Goal: Task Accomplishment & Management: Manage account settings

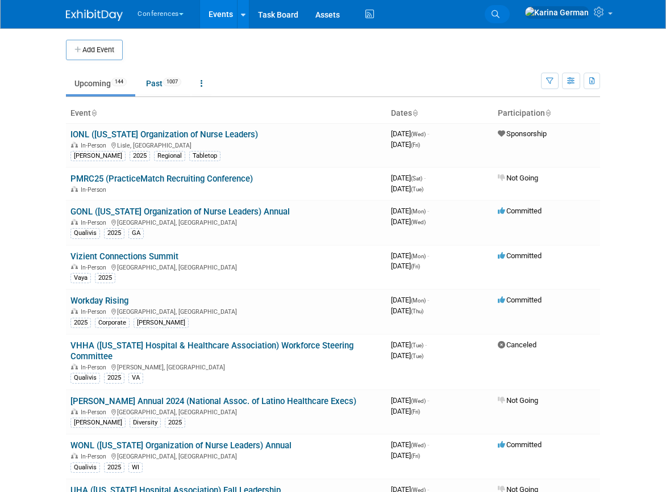
click at [509, 20] on link "Search" at bounding box center [496, 14] width 25 height 18
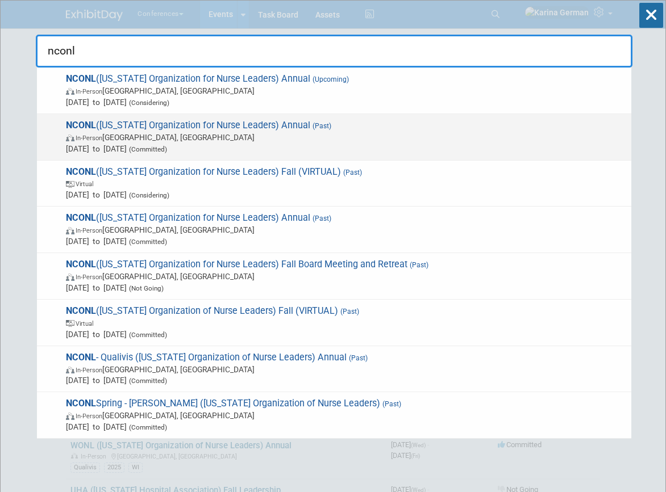
type input "nconl"
click at [167, 146] on span "(Committed)" at bounding box center [147, 149] width 40 height 8
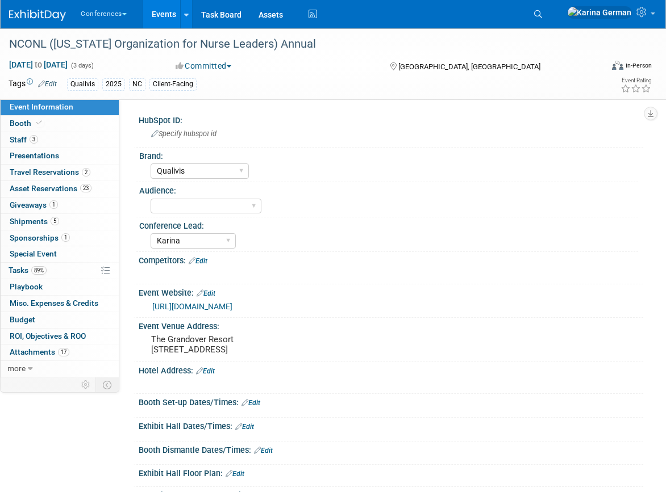
select select "Qualivis"
select select "Karina"
click at [208, 309] on link "https://nconl.memberclicks.net/index.php?option=com_mcform&view=ngforms&id=2223…" at bounding box center [192, 306] width 80 height 9
click at [552, 11] on link "Search" at bounding box center [539, 14] width 25 height 18
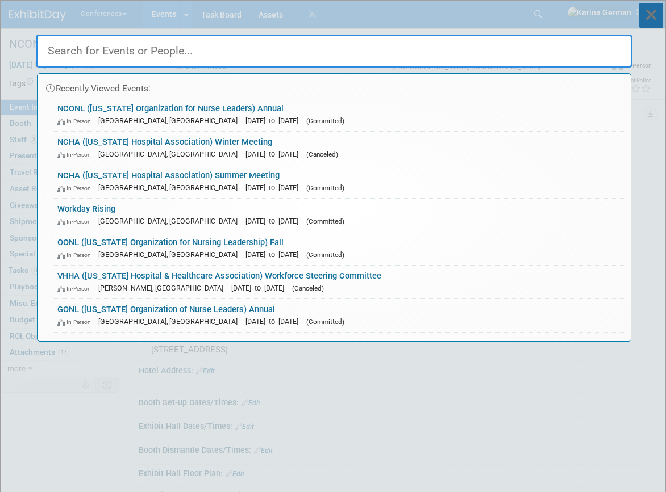
click at [654, 9] on icon at bounding box center [651, 15] width 24 height 25
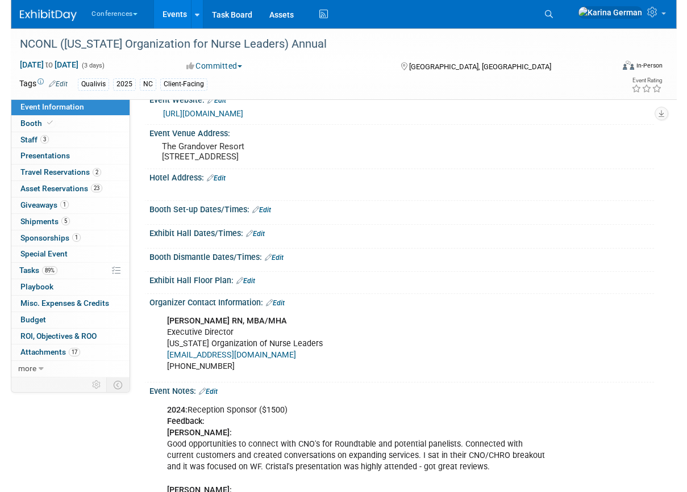
scroll to position [64, 0]
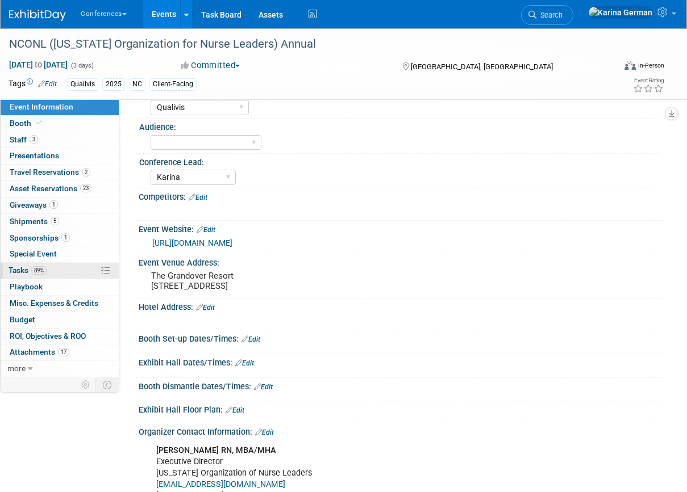
click at [52, 265] on link "89% Tasks 89%" at bounding box center [60, 271] width 118 height 16
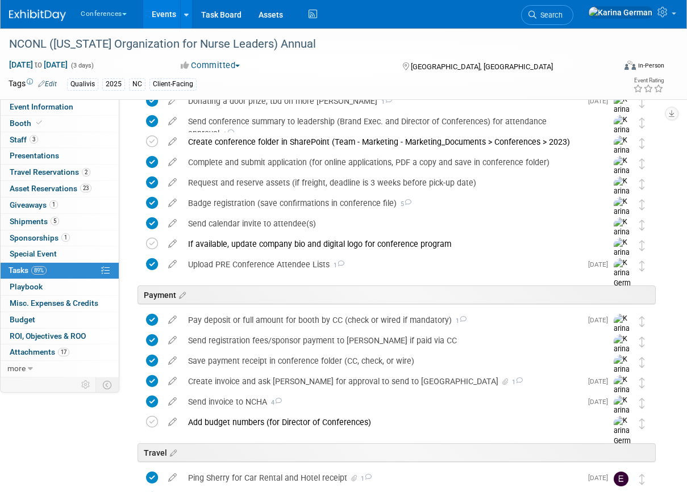
scroll to position [159, 0]
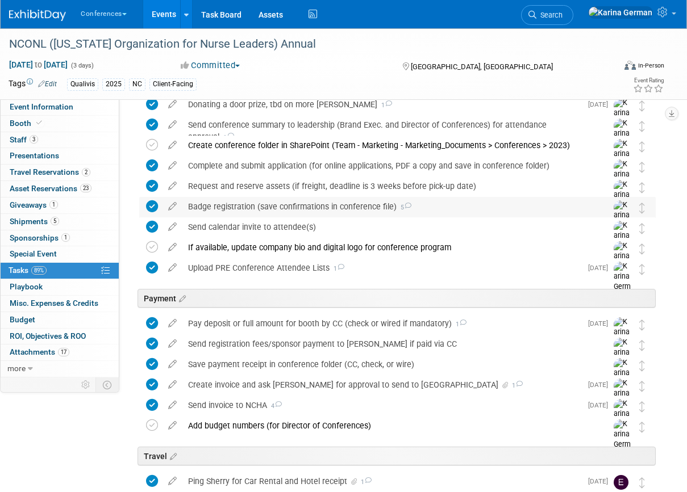
click at [283, 212] on div "Badge registration (save confirmations in conference file) 5" at bounding box center [386, 206] width 408 height 19
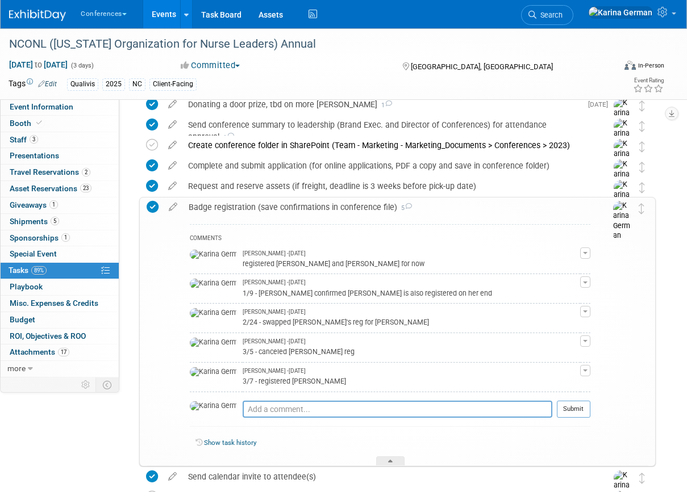
click at [284, 211] on div "Badge registration (save confirmations in conference file) 5" at bounding box center [386, 207] width 407 height 19
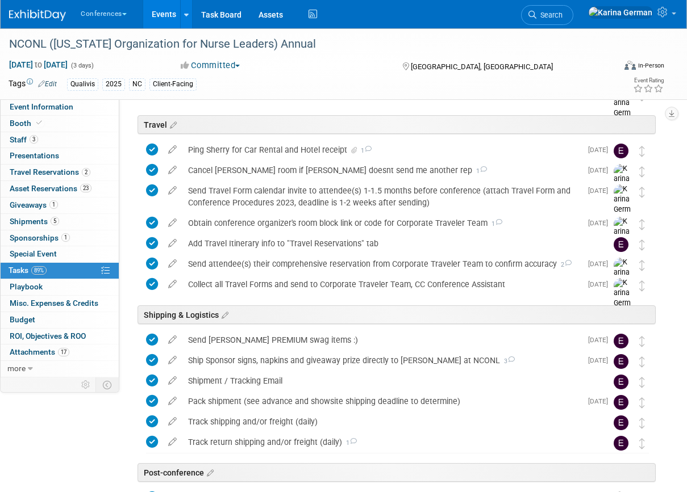
scroll to position [638, 0]
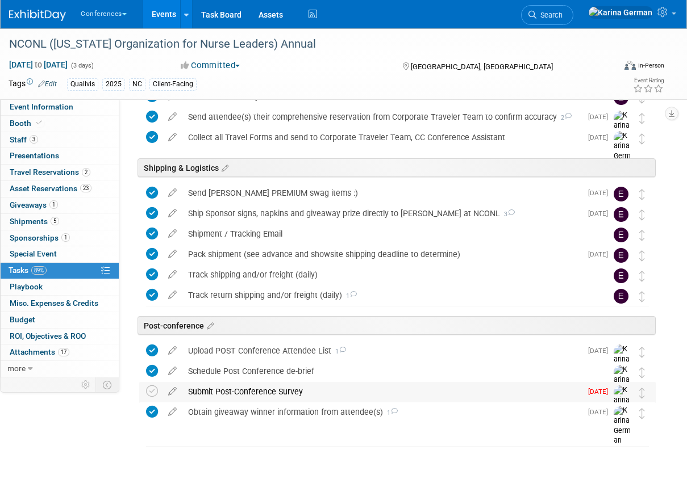
click at [269, 392] on div "Submit Post-Conference Survey" at bounding box center [381, 391] width 399 height 19
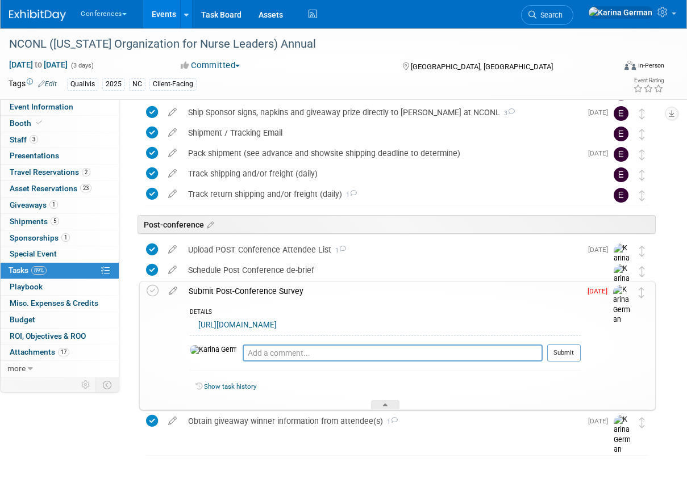
click at [274, 291] on div "Submit Post-Conference Survey" at bounding box center [381, 291] width 397 height 19
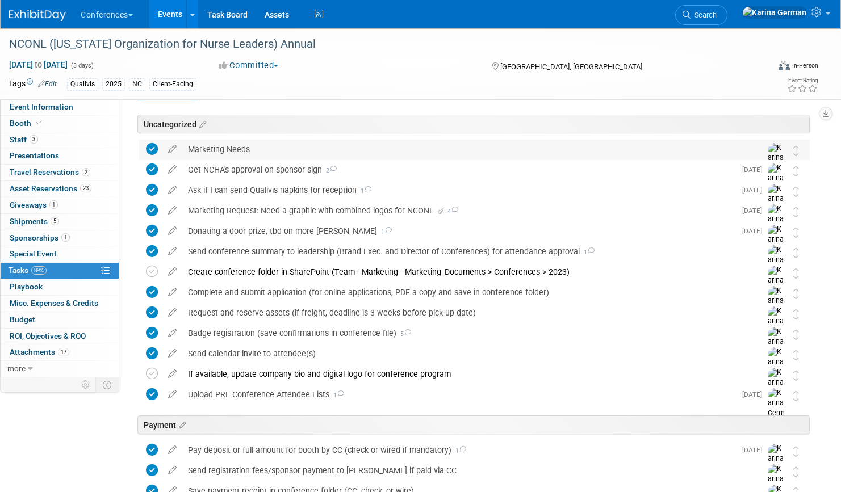
scroll to position [56, 0]
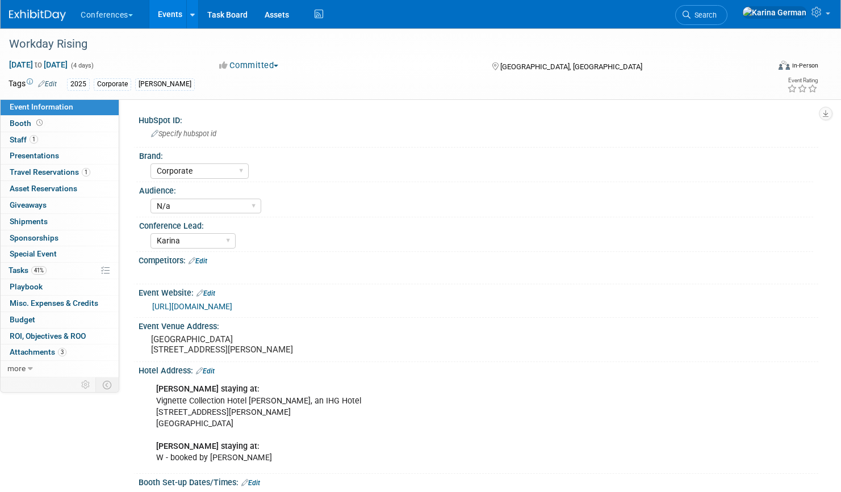
select select "Corporate"
select select "N/a"
select select "Karina"
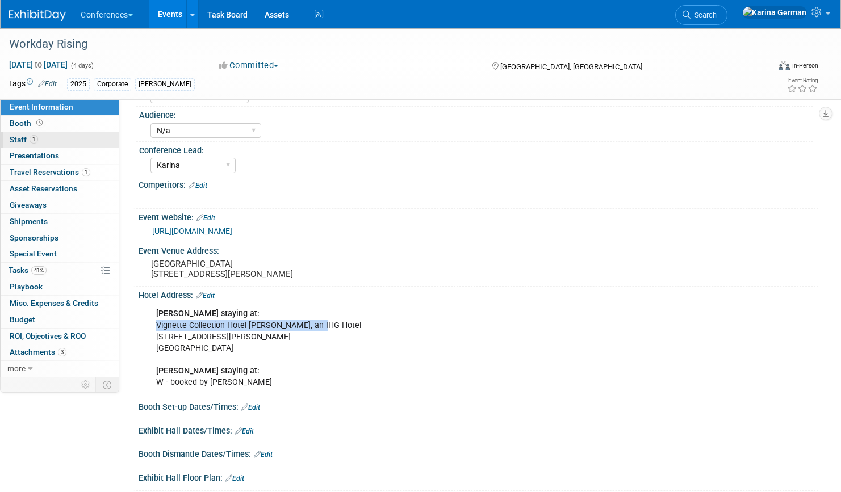
click at [49, 143] on link "1 Staff 1" at bounding box center [60, 140] width 118 height 16
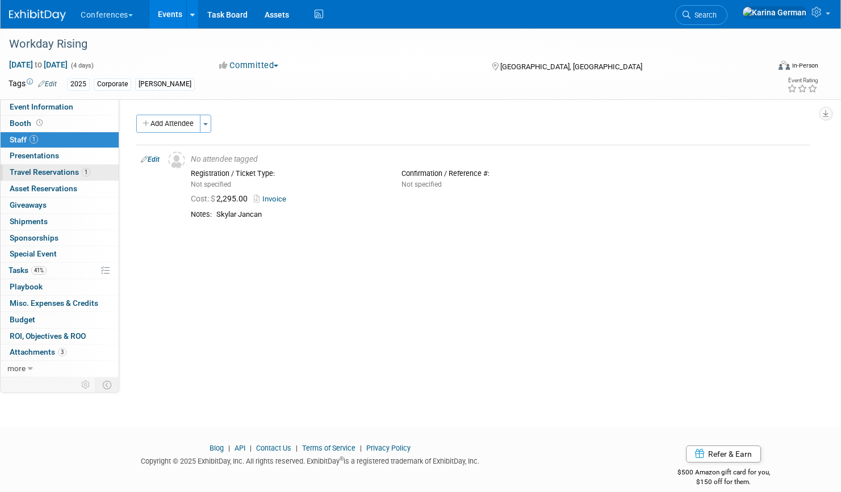
click at [86, 174] on span "1" at bounding box center [86, 172] width 9 height 9
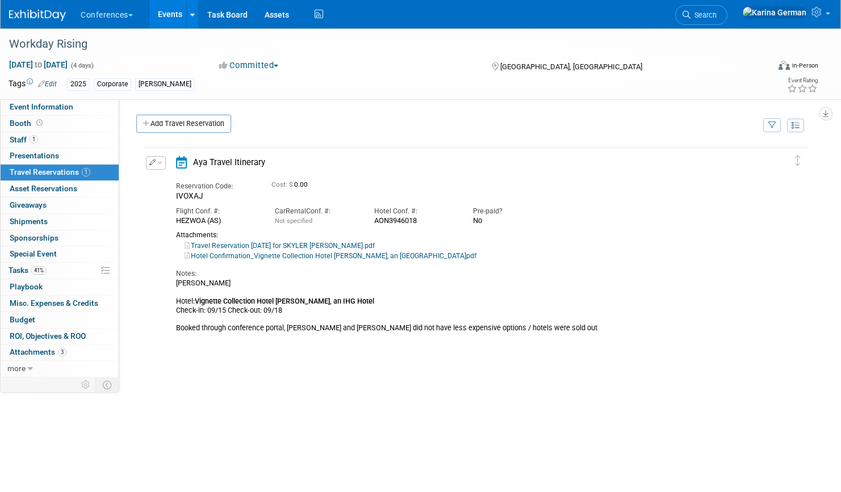
click at [161, 167] on button "button" at bounding box center [156, 163] width 20 height 14
click at [178, 182] on button "Edit Reservation" at bounding box center [195, 182] width 96 height 16
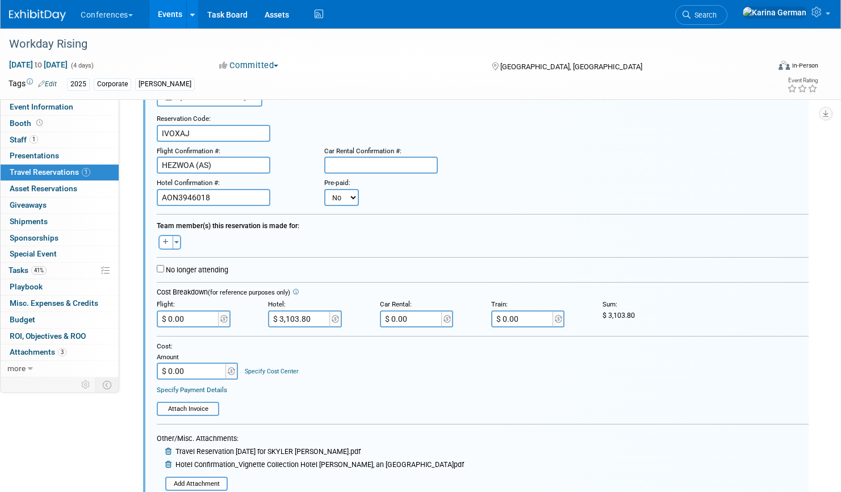
scroll to position [64, 0]
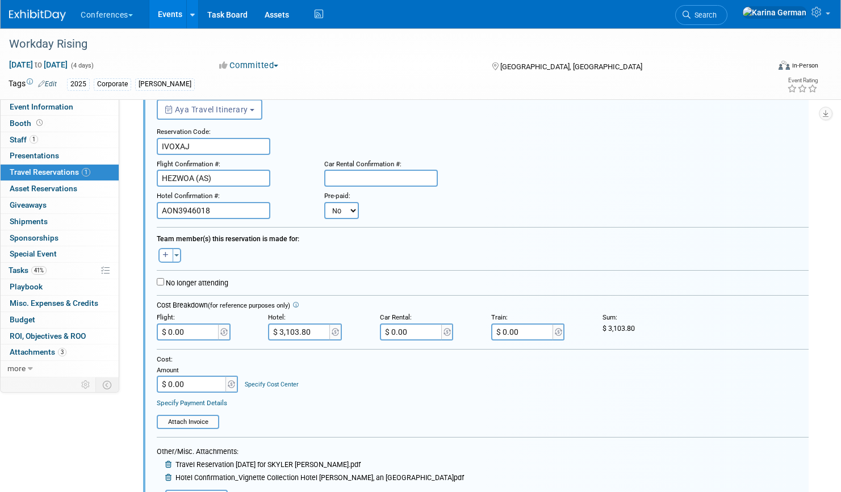
click at [333, 216] on select "No Yes" at bounding box center [341, 210] width 35 height 17
select select "1"
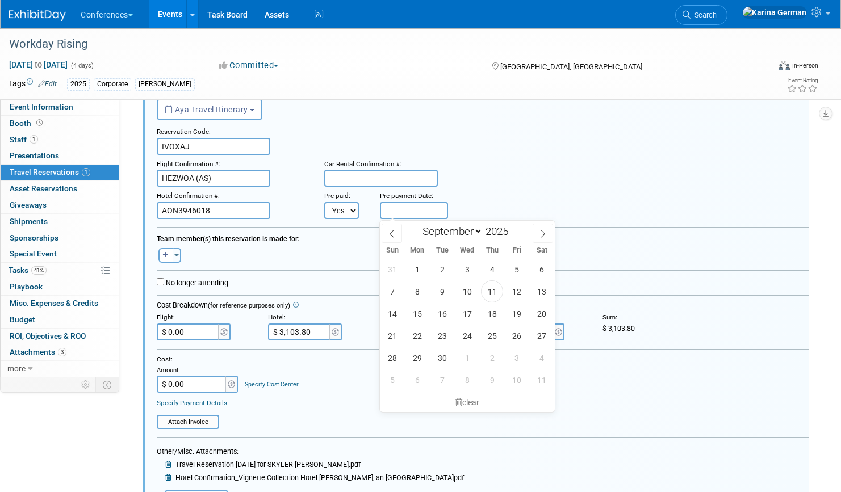
click at [401, 204] on input "text" at bounding box center [414, 210] width 68 height 17
click at [491, 291] on span "11" at bounding box center [492, 292] width 22 height 22
type input "[DATE]"
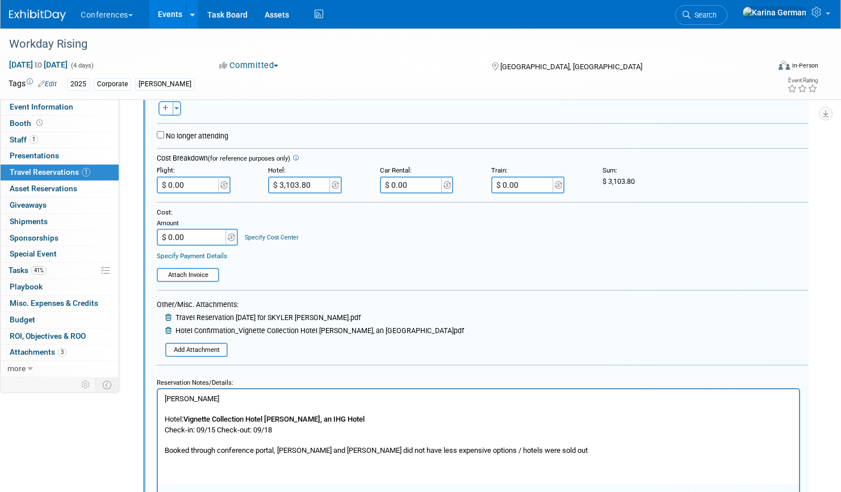
scroll to position [216, 0]
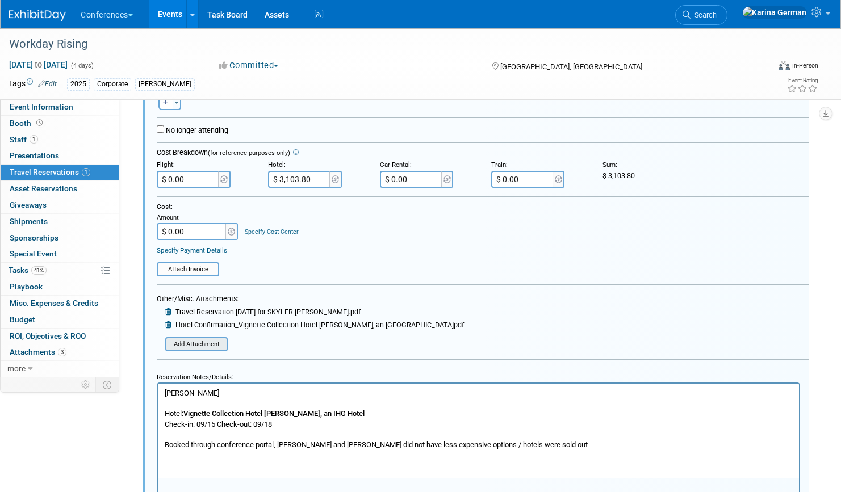
click at [207, 344] on input "file" at bounding box center [169, 344] width 116 height 12
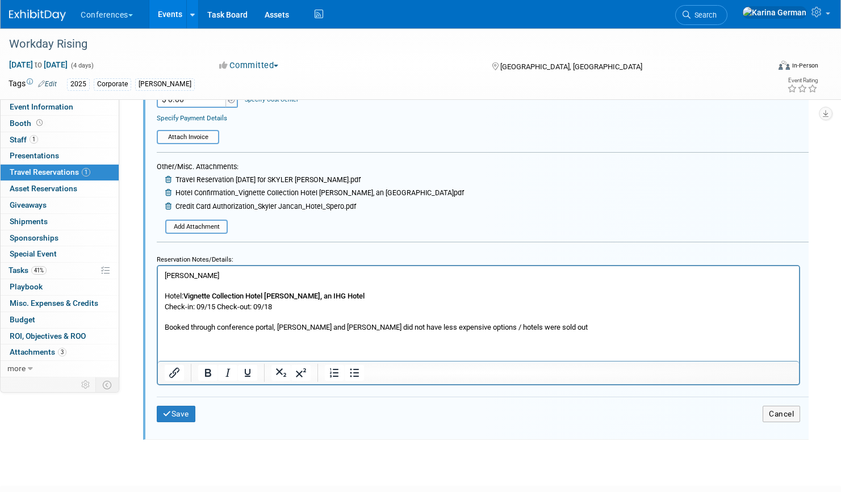
scroll to position [376, 0]
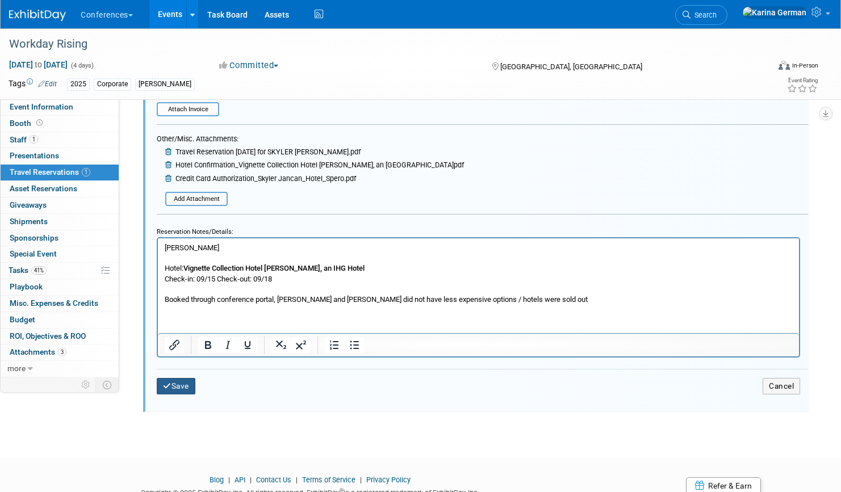
click at [185, 385] on button "Save" at bounding box center [176, 386] width 39 height 16
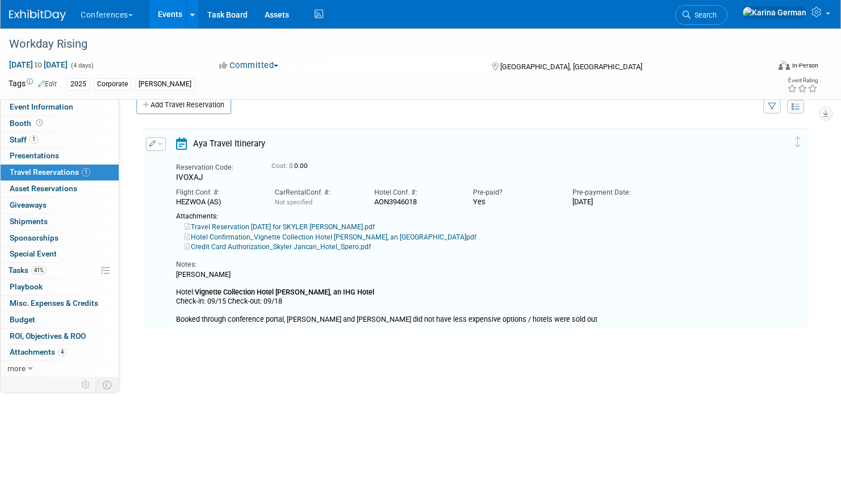
scroll to position [19, 0]
